Goal: Entertainment & Leisure: Consume media (video, audio)

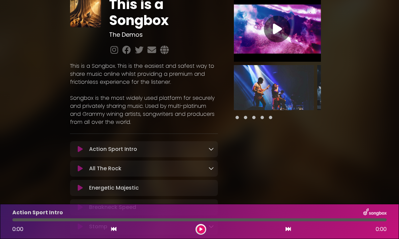
scroll to position [28, 0]
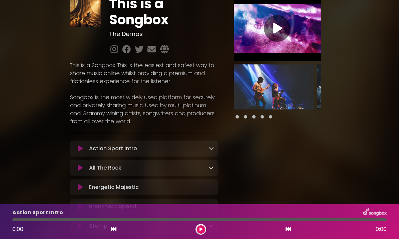
click at [244, 118] on span at bounding box center [245, 116] width 3 height 3
click at [254, 118] on span at bounding box center [253, 116] width 3 height 3
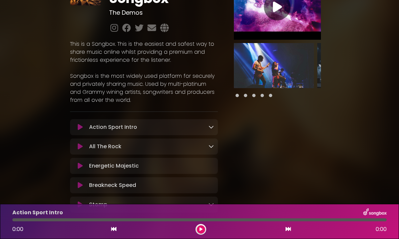
scroll to position [52, 0]
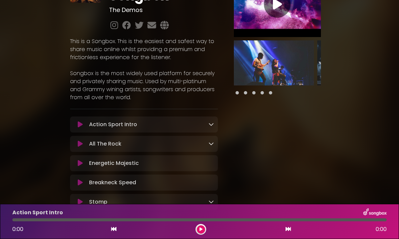
click at [321, 67] on div at bounding box center [277, 34] width 103 height 125
click at [318, 67] on img at bounding box center [357, 62] width 80 height 45
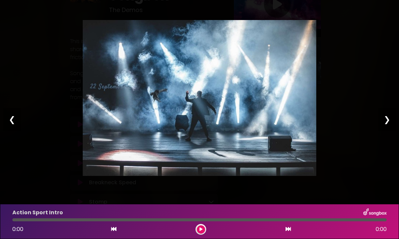
click at [388, 123] on div "❯" at bounding box center [386, 119] width 17 height 23
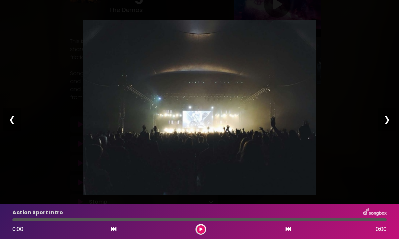
click at [388, 123] on div "❯" at bounding box center [386, 119] width 17 height 23
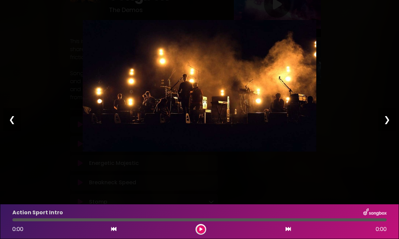
click at [388, 123] on div "❯" at bounding box center [386, 119] width 17 height 23
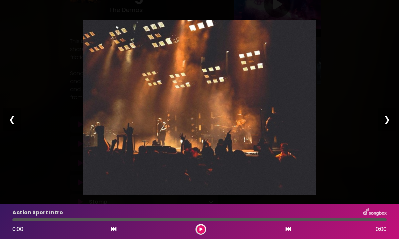
click at [388, 123] on div "❯" at bounding box center [386, 119] width 17 height 23
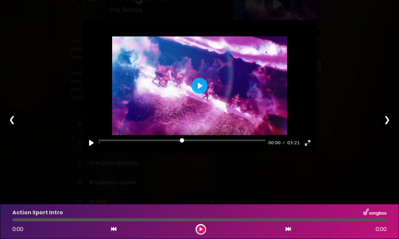
scroll to position [0, 0]
click at [344, 81] on div "Pause Play % buffered 00:00 00:00 03:21 Exit fullscreen Enter fullscreen Play ❮…" at bounding box center [199, 119] width 399 height 239
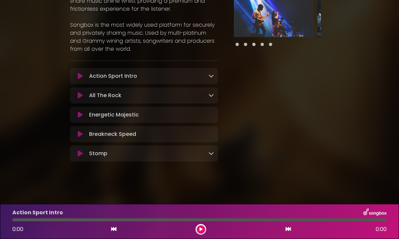
scroll to position [102, 0]
click at [210, 153] on icon at bounding box center [210, 152] width 5 height 5
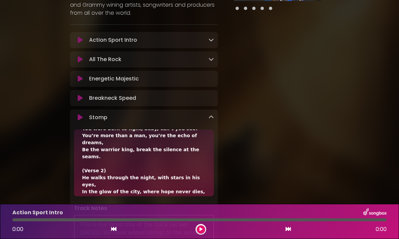
scroll to position [124, 0]
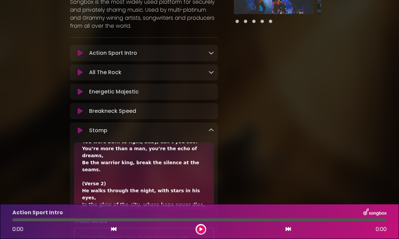
click at [211, 75] on icon at bounding box center [210, 71] width 5 height 5
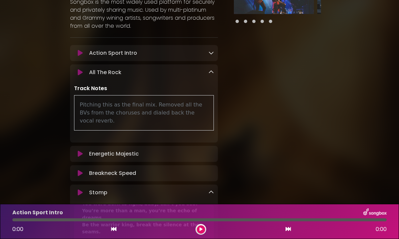
click at [209, 55] on icon at bounding box center [210, 52] width 5 height 5
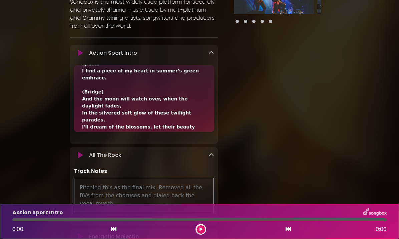
scroll to position [250, 0]
click at [211, 55] on icon at bounding box center [210, 52] width 5 height 5
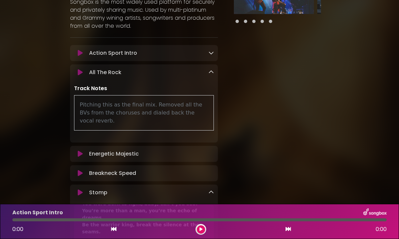
click at [209, 75] on icon at bounding box center [210, 71] width 5 height 5
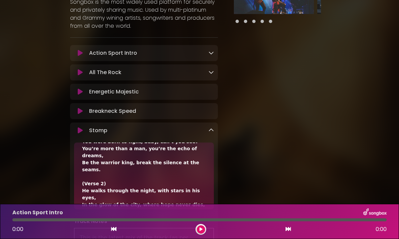
click at [211, 130] on icon at bounding box center [210, 129] width 5 height 5
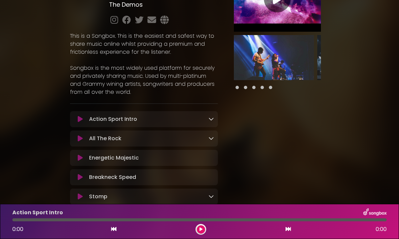
scroll to position [63, 0]
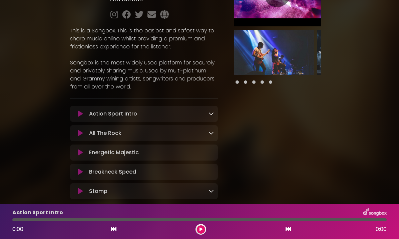
click at [80, 115] on icon at bounding box center [80, 113] width 5 height 7
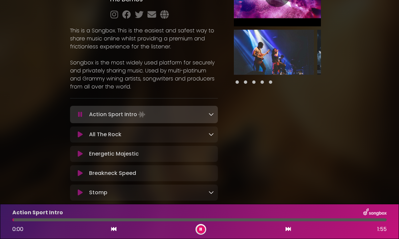
click at [80, 115] on icon at bounding box center [80, 114] width 4 height 7
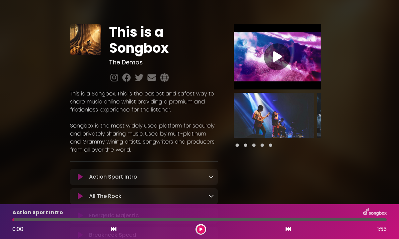
scroll to position [0, 0]
click at [125, 79] on icon at bounding box center [126, 77] width 11 height 9
